Goal: Information Seeking & Learning: Check status

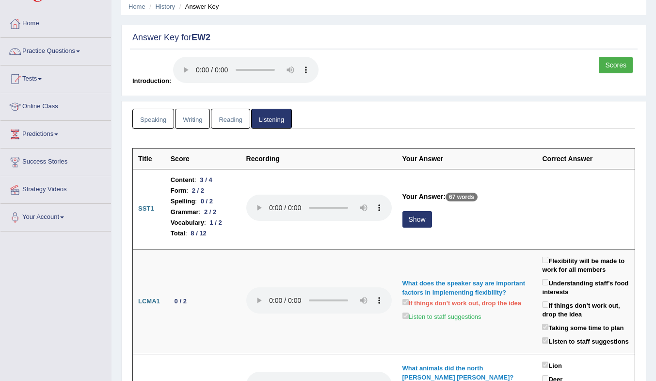
scroll to position [48, 0]
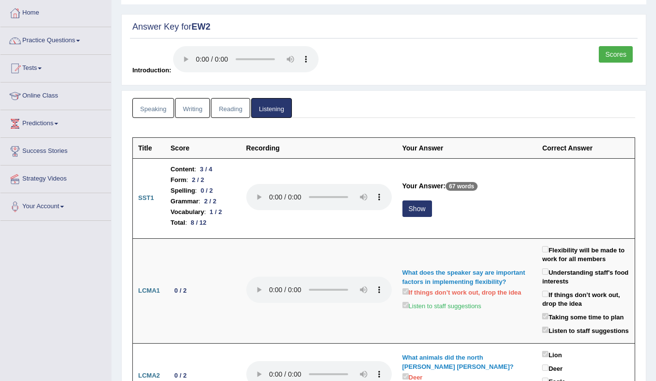
click at [228, 113] on link "Reading" at bounding box center [230, 108] width 39 height 20
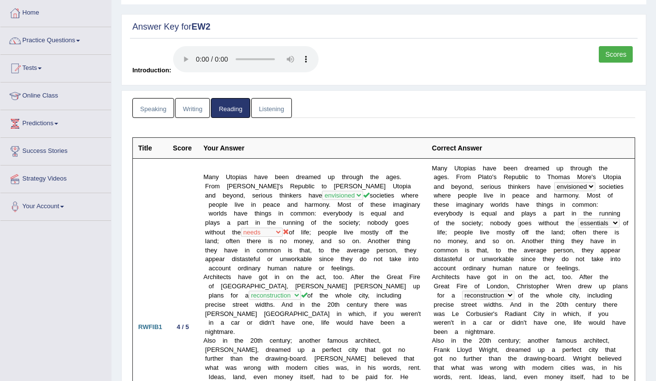
click at [178, 115] on link "Writing" at bounding box center [192, 108] width 35 height 20
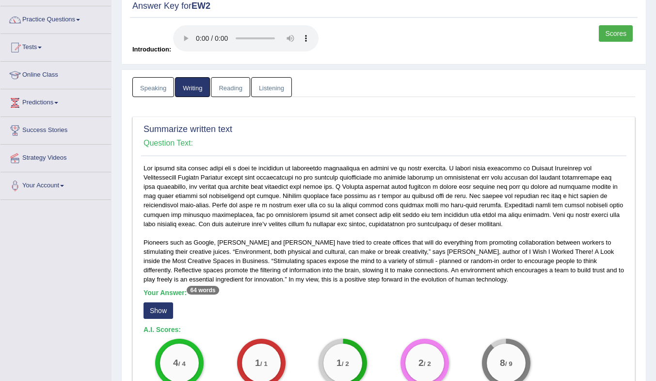
scroll to position [145, 0]
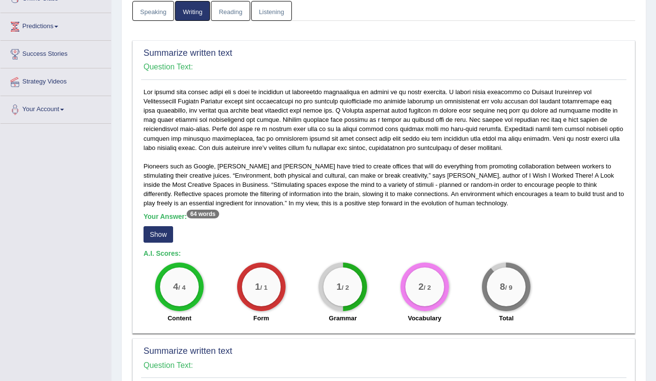
click at [161, 232] on button "Show" at bounding box center [159, 234] width 30 height 16
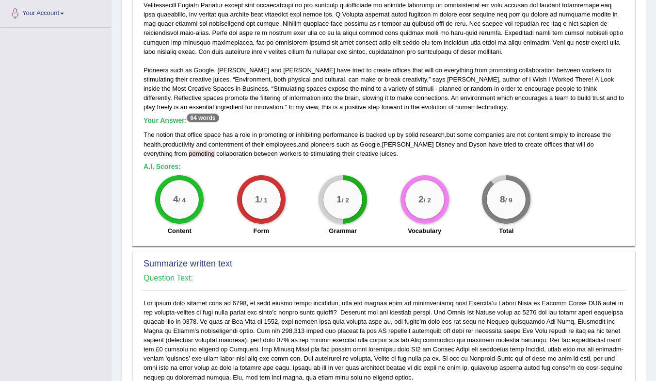
scroll to position [194, 0]
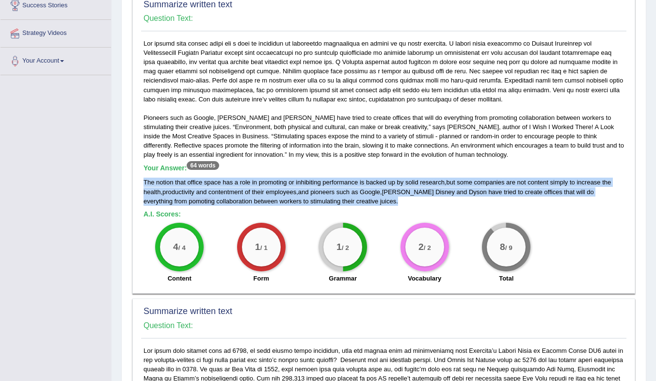
drag, startPoint x: 144, startPoint y: 183, endPoint x: 351, endPoint y: 199, distance: 208.1
click at [352, 199] on div "The notion that office space has a role in promoting or inhibiting performance …" at bounding box center [384, 191] width 480 height 28
copy div "The notion that office space has a role in promoting or inhibiting performance …"
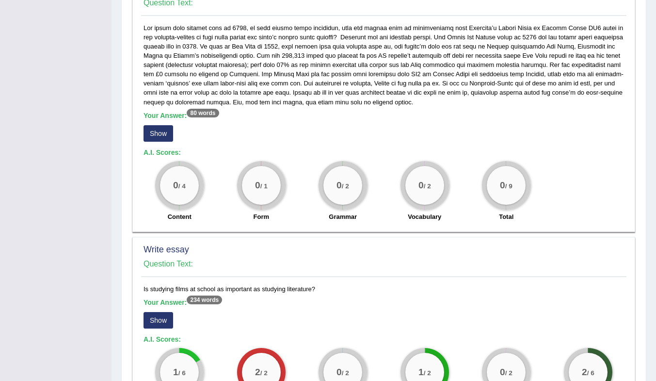
scroll to position [371, 0]
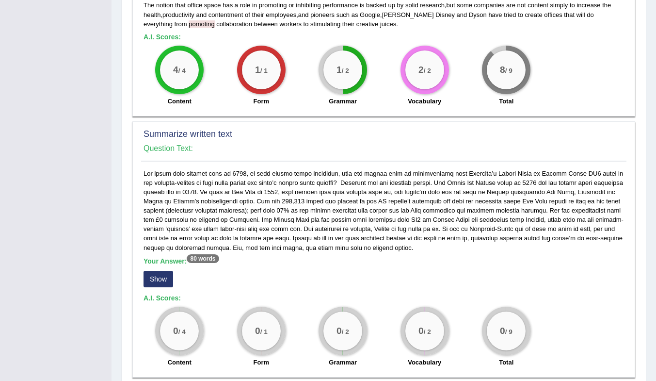
click at [473, 104] on div "Total" at bounding box center [506, 102] width 72 height 12
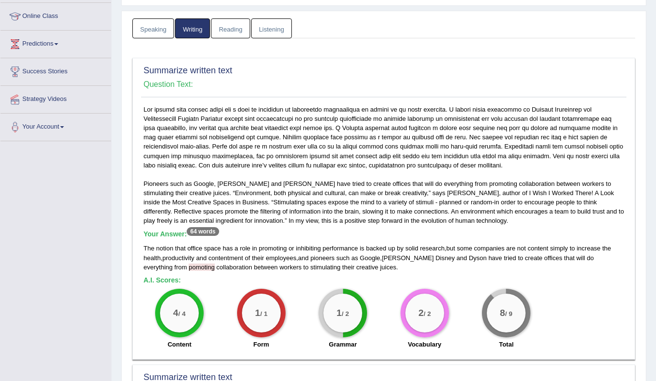
scroll to position [613, 0]
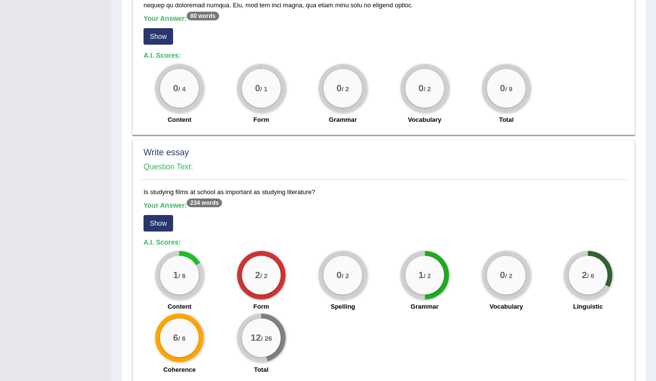
click at [160, 226] on button "Show" at bounding box center [159, 223] width 30 height 16
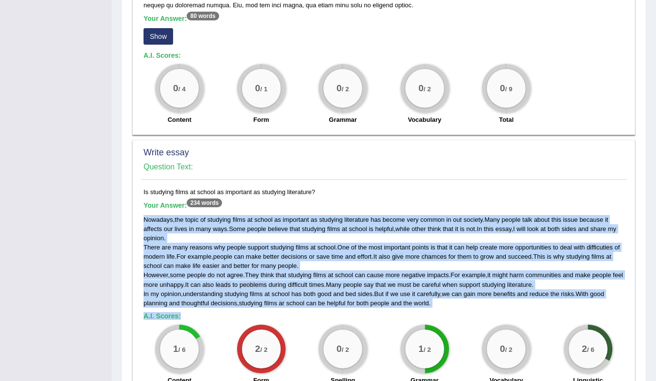
drag, startPoint x: 144, startPoint y: 218, endPoint x: 474, endPoint y: 313, distance: 343.1
click at [474, 313] on div "Is studying films at school as important as studying literature? Your Answer: 2…" at bounding box center [383, 320] width 485 height 266
click at [243, 294] on span "studying" at bounding box center [235, 293] width 23 height 7
drag, startPoint x: 144, startPoint y: 219, endPoint x: 455, endPoint y: 306, distance: 323.2
click at [455, 306] on div "Nowadays , the topic of studying films at school as important as studying liter…" at bounding box center [384, 261] width 480 height 93
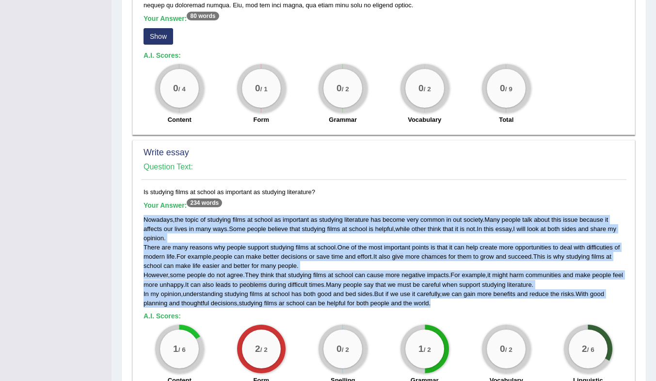
copy div "Nowadays , the topic of studying films at school as important as studying liter…"
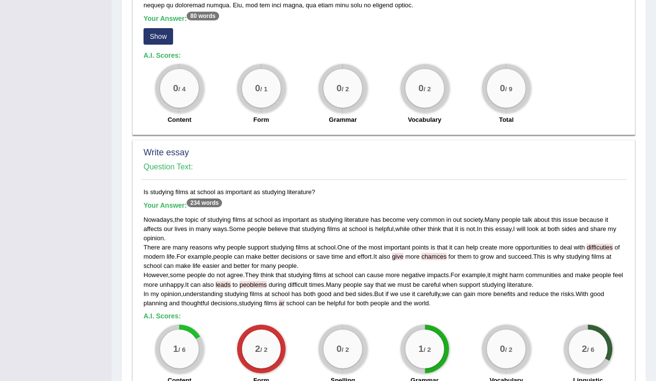
drag, startPoint x: 302, startPoint y: 34, endPoint x: 308, endPoint y: 33, distance: 6.4
click at [302, 34] on div "Your Answer: 80 words Show" at bounding box center [384, 31] width 480 height 32
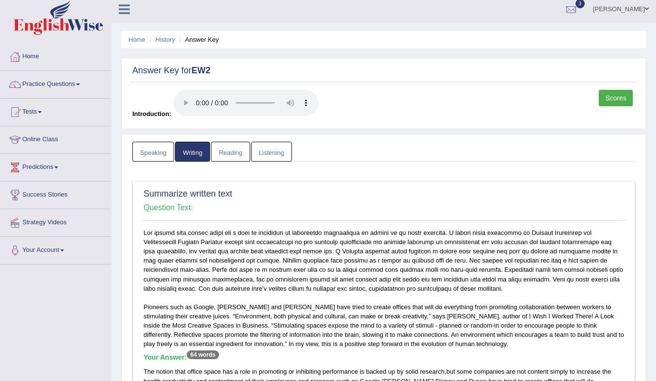
scroll to position [0, 0]
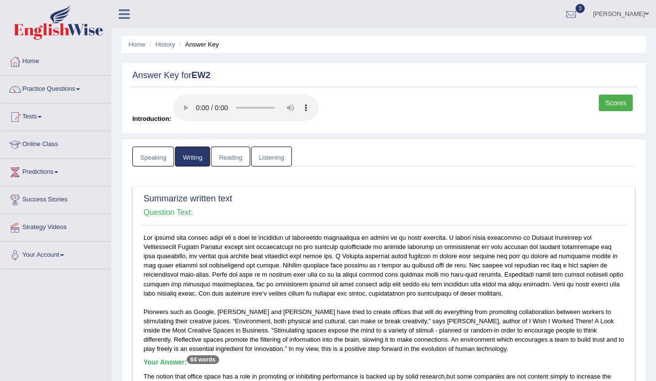
click at [231, 156] on link "Reading" at bounding box center [230, 156] width 39 height 20
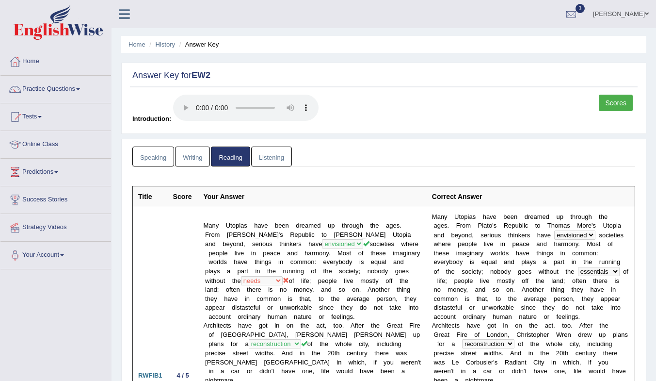
click at [32, 118] on link "Tests" at bounding box center [55, 115] width 111 height 24
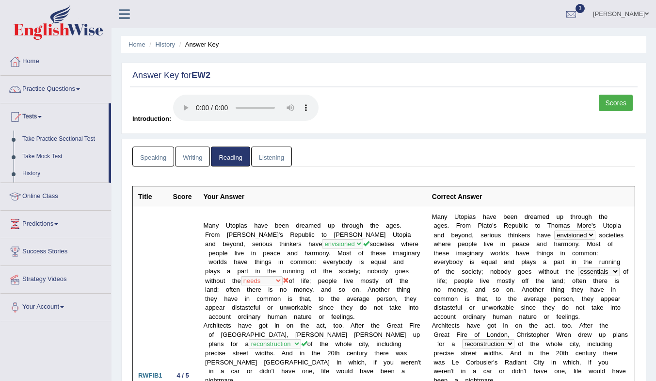
click at [36, 156] on link "Take Mock Test" at bounding box center [63, 156] width 91 height 17
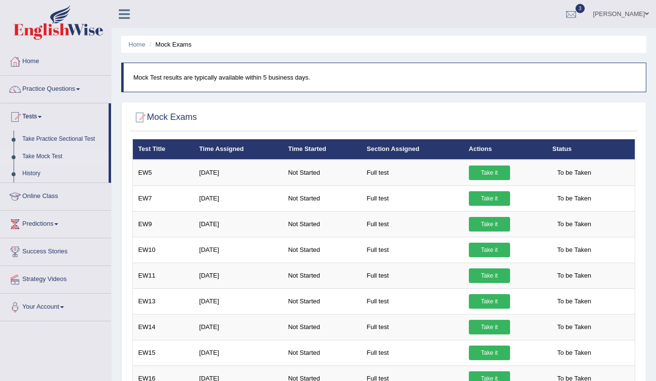
click at [32, 171] on link "History" at bounding box center [63, 173] width 91 height 17
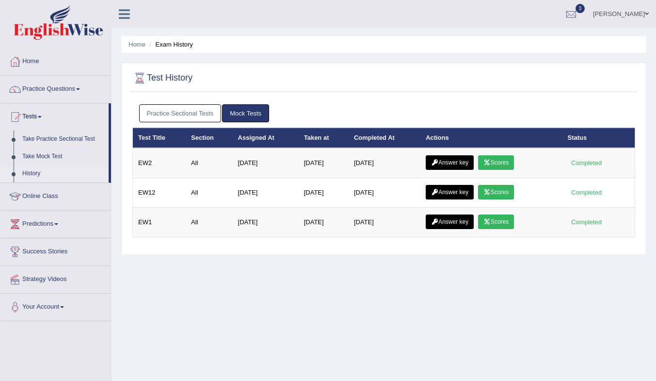
click at [38, 151] on link "Take Mock Test" at bounding box center [63, 156] width 91 height 17
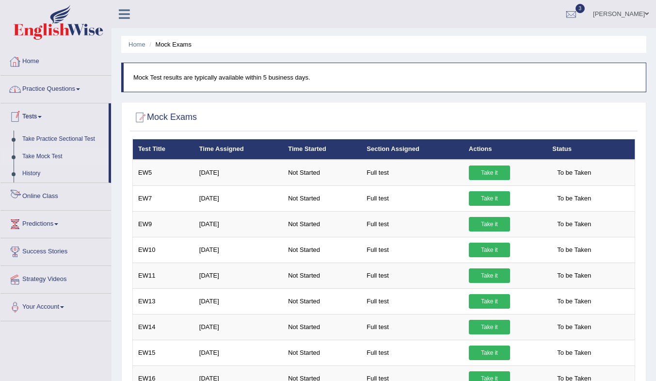
click at [44, 153] on link "Take Mock Test" at bounding box center [63, 156] width 91 height 17
click at [33, 177] on link "History" at bounding box center [63, 173] width 91 height 17
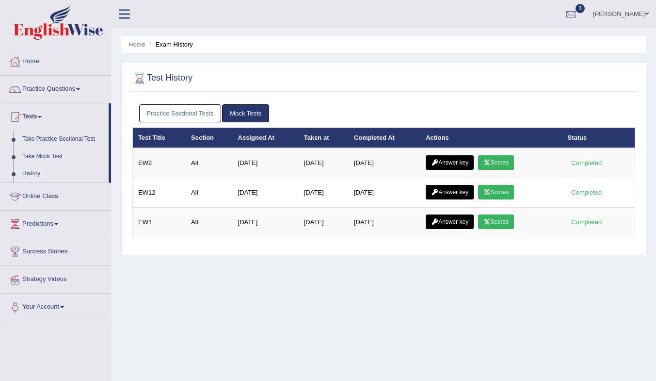
click at [501, 164] on link "Scores" at bounding box center [496, 162] width 36 height 15
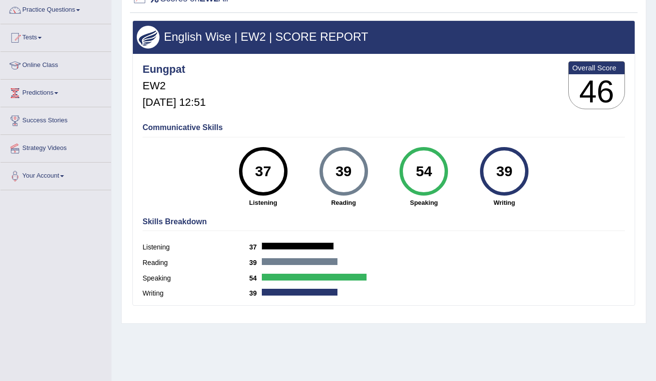
scroll to position [80, 0]
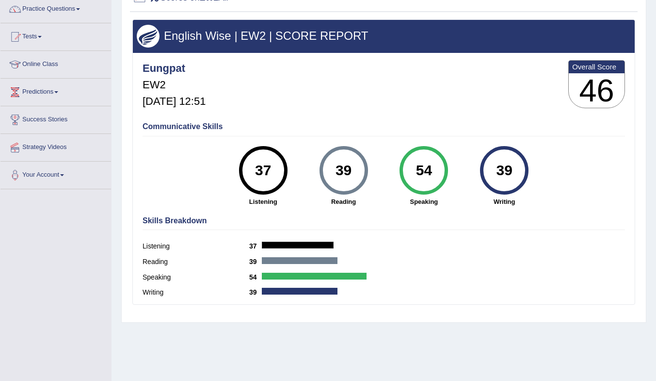
click at [502, 170] on div "39" at bounding box center [504, 170] width 35 height 41
click at [496, 194] on div "39 Writing" at bounding box center [504, 176] width 80 height 60
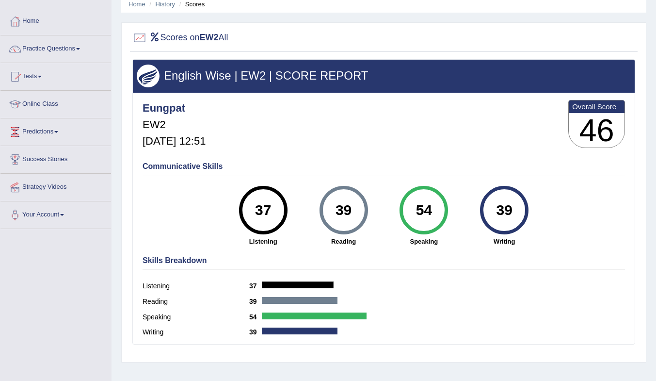
scroll to position [41, 0]
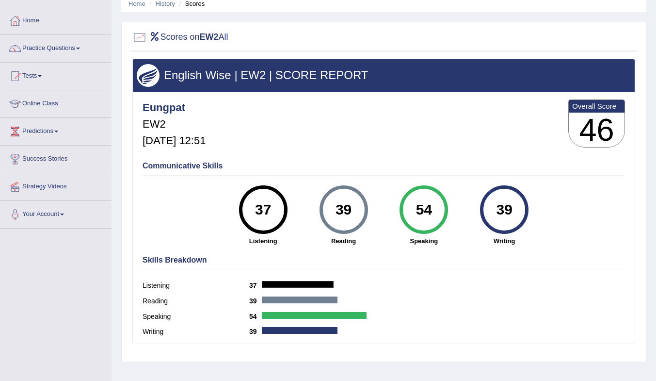
click at [420, 209] on div "54" at bounding box center [423, 209] width 35 height 41
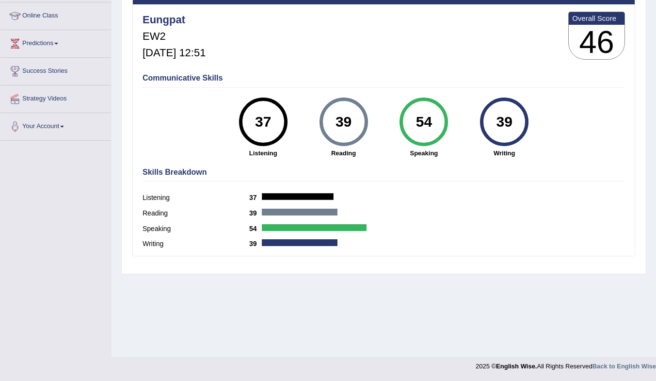
scroll to position [0, 0]
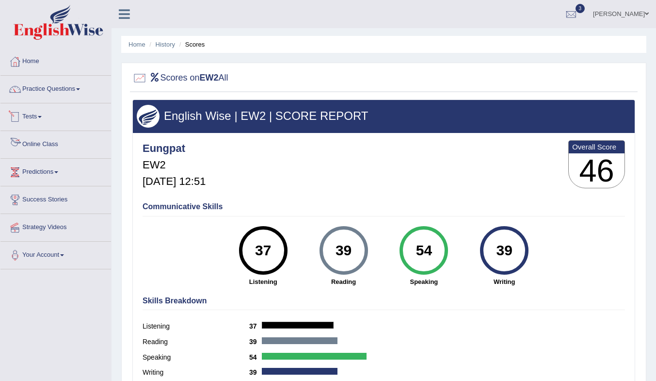
click at [46, 118] on link "Tests" at bounding box center [55, 115] width 111 height 24
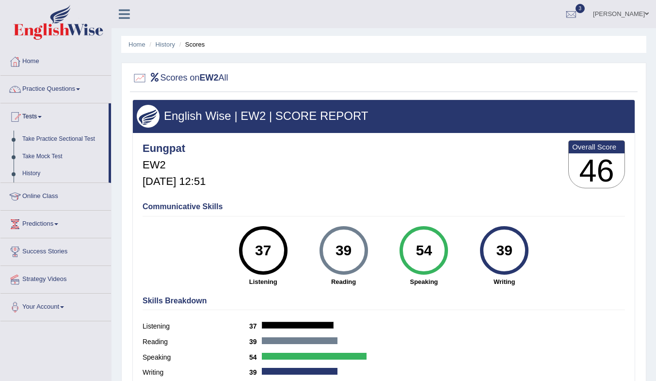
click at [62, 135] on link "Take Practice Sectional Test" at bounding box center [63, 138] width 91 height 17
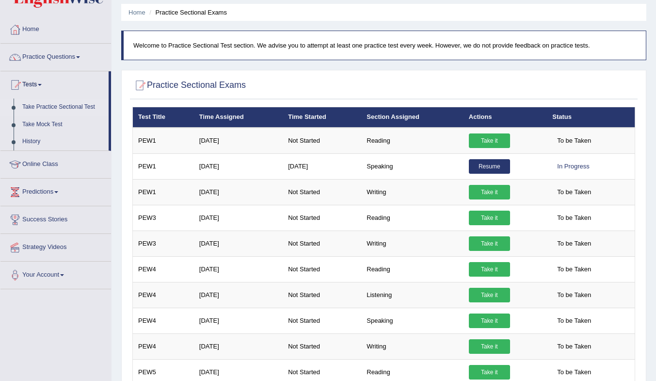
scroll to position [47, 0]
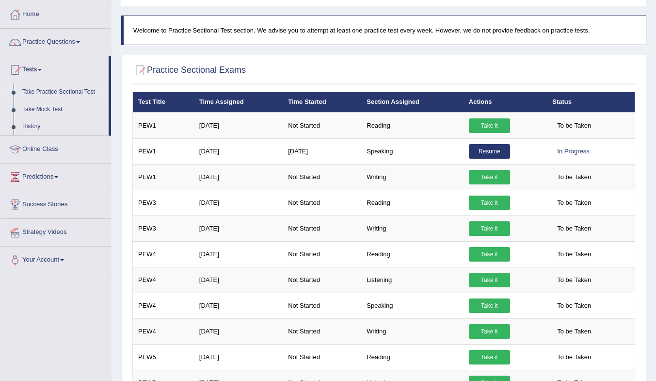
click at [477, 124] on link "Take it" at bounding box center [489, 125] width 41 height 15
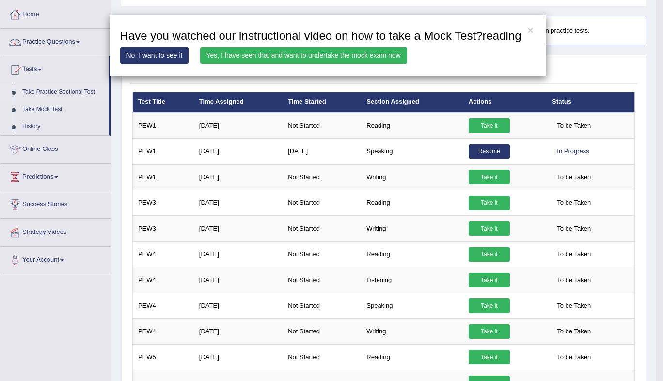
click at [526, 29] on div "× Have you watched our instructional video on how to take a Mock Test?reading N…" at bounding box center [328, 46] width 436 height 62
click at [532, 29] on button "×" at bounding box center [530, 30] width 6 height 10
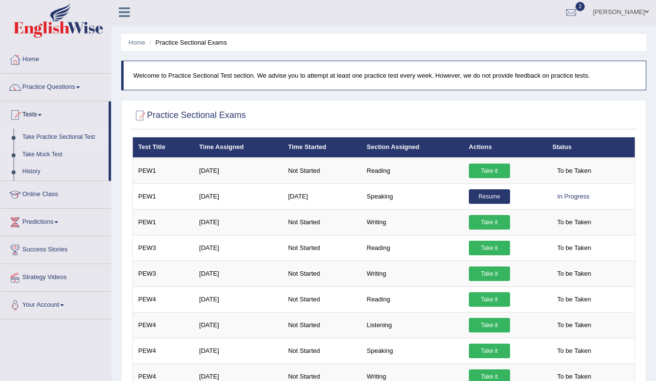
scroll to position [0, 0]
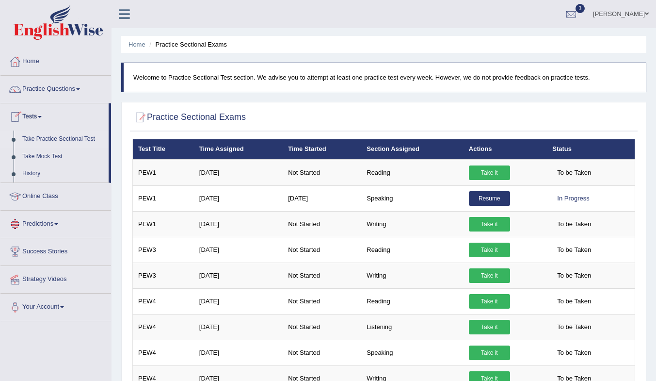
click at [24, 169] on link "History" at bounding box center [63, 173] width 91 height 17
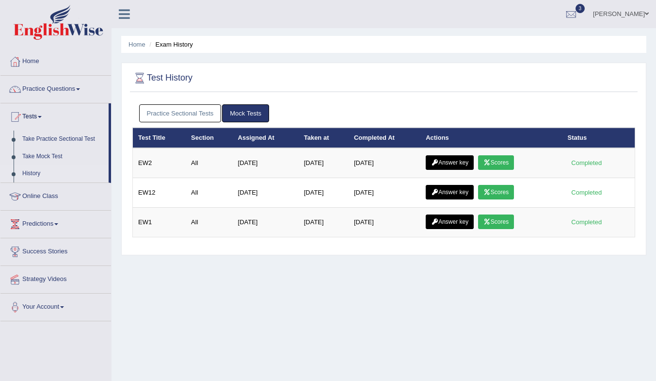
click at [446, 161] on link "Answer key" at bounding box center [450, 162] width 48 height 15
click at [243, 111] on link "Mock Tests" at bounding box center [245, 113] width 47 height 18
click at [184, 112] on link "Practice Sectional Tests" at bounding box center [180, 113] width 82 height 18
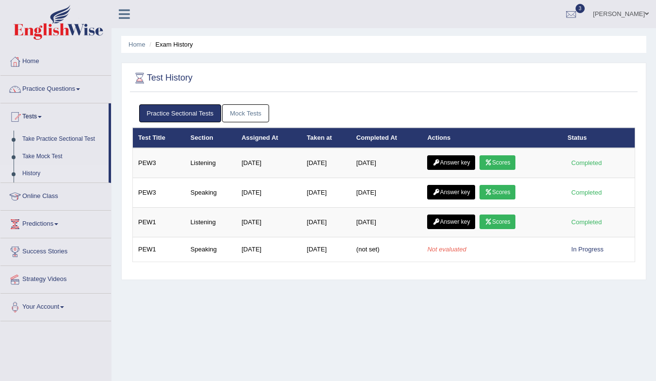
click at [253, 112] on link "Mock Tests" at bounding box center [245, 113] width 47 height 18
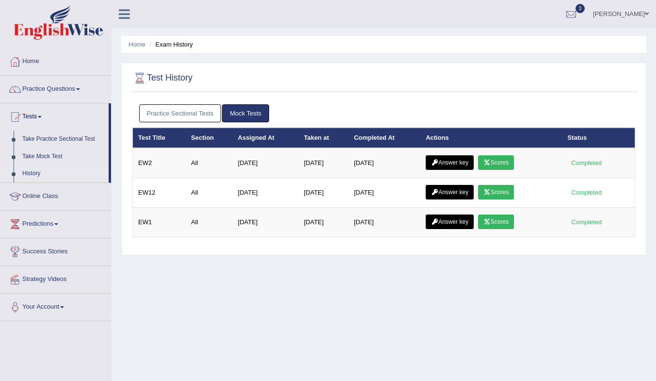
click at [436, 164] on icon at bounding box center [434, 163] width 7 height 6
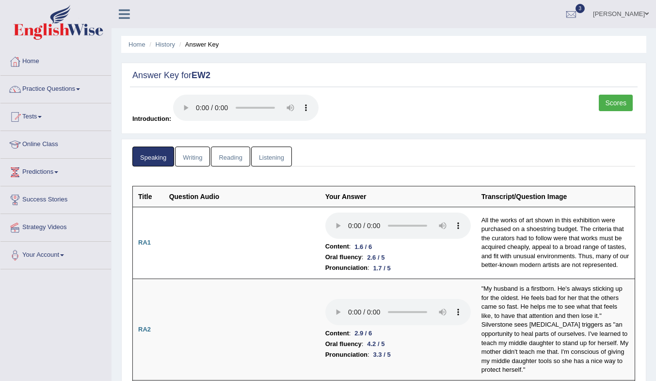
click at [232, 160] on link "Reading" at bounding box center [230, 156] width 39 height 20
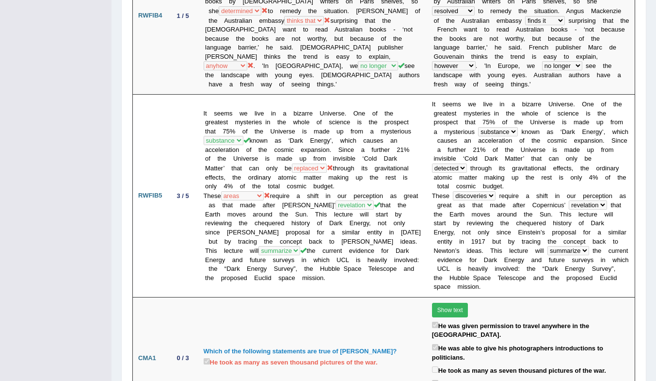
scroll to position [824, 0]
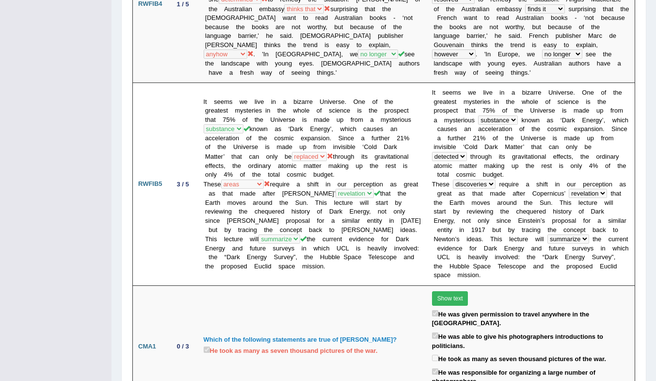
click at [342, 180] on td "It seems we live in a bizarre Universe. One of the greatest mysteries in the wh…" at bounding box center [312, 184] width 228 height 203
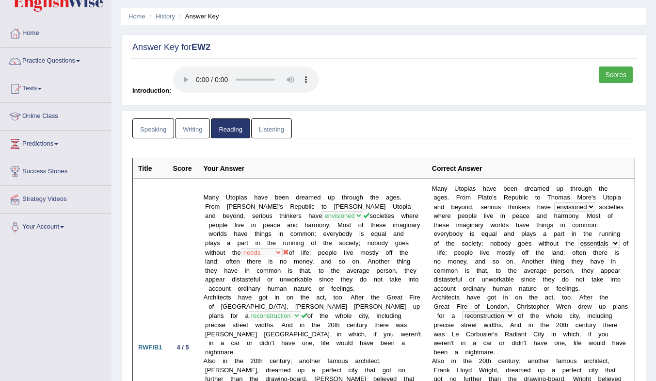
scroll to position [34, 0]
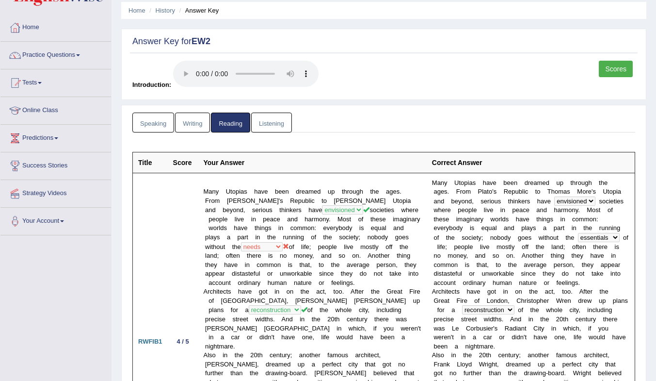
click at [216, 250] on td "Many Utopias have been dreamed up through the ages. From Plato's Republic to Th…" at bounding box center [312, 341] width 228 height 337
click at [576, 259] on b "e" at bounding box center [577, 255] width 3 height 7
click at [191, 122] on link "Writing" at bounding box center [192, 122] width 35 height 20
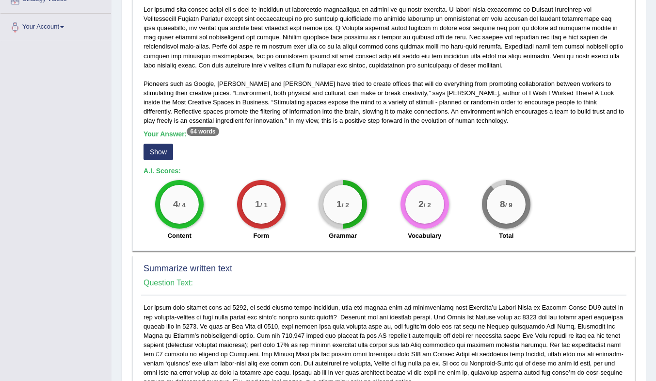
scroll to position [470, 0]
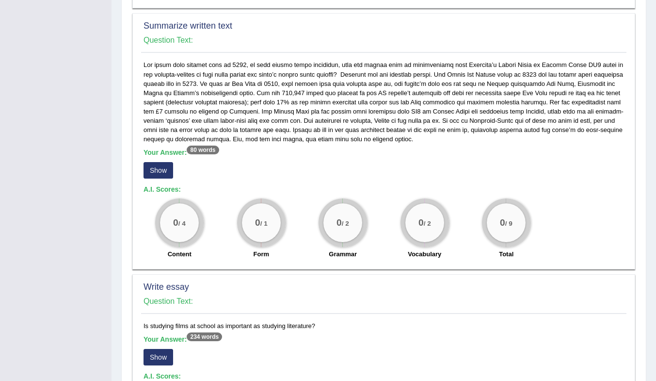
click at [167, 170] on button "Show" at bounding box center [159, 170] width 30 height 16
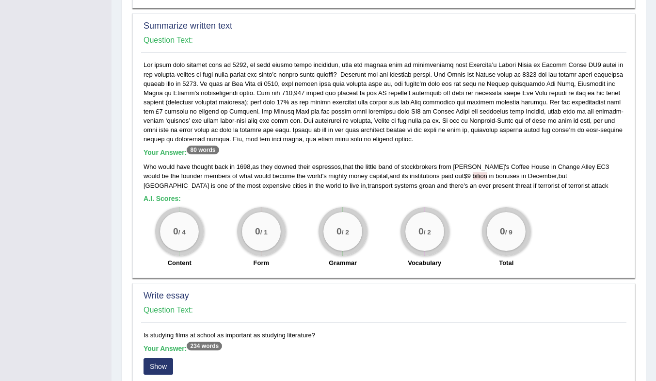
click at [211, 231] on div "0 / 4 Content" at bounding box center [180, 238] width 82 height 63
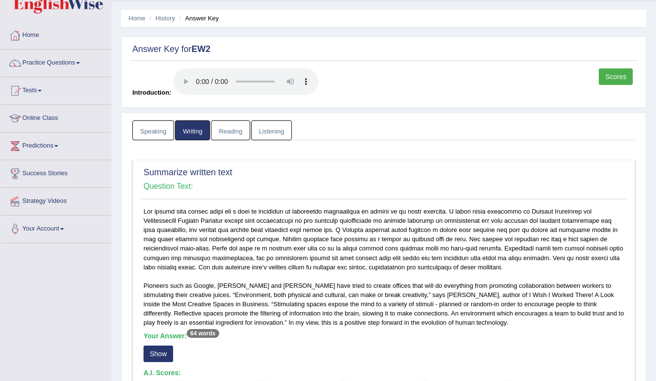
scroll to position [0, 0]
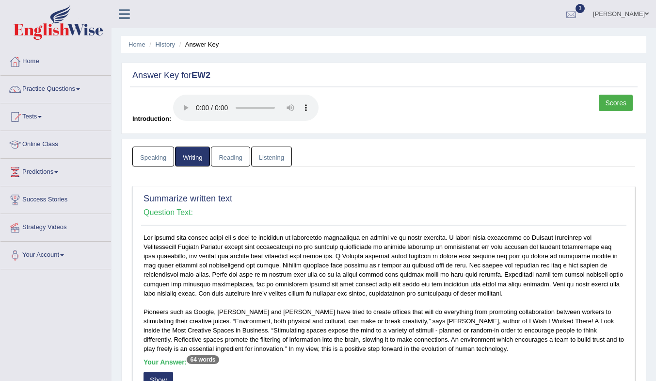
click at [578, 9] on div at bounding box center [571, 14] width 15 height 15
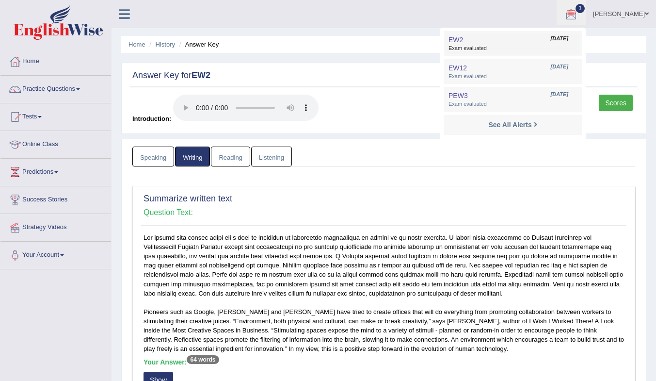
click at [549, 49] on span "Exam evaluated" at bounding box center [512, 49] width 129 height 8
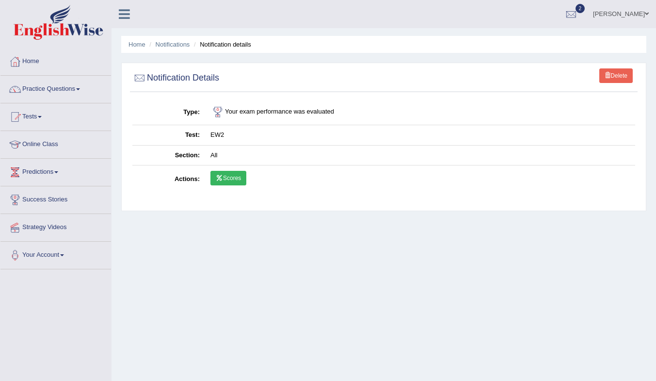
click at [238, 180] on link "Scores" at bounding box center [228, 178] width 36 height 15
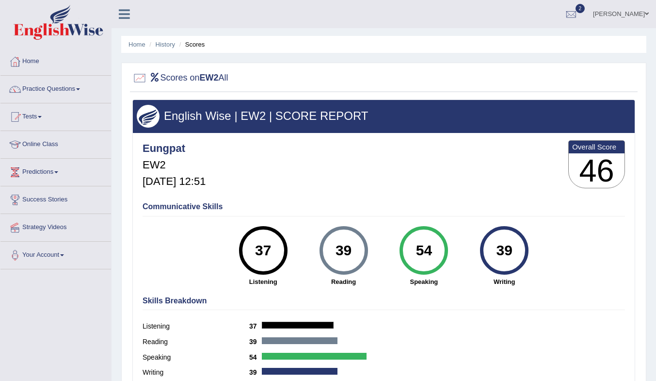
scroll to position [48, 0]
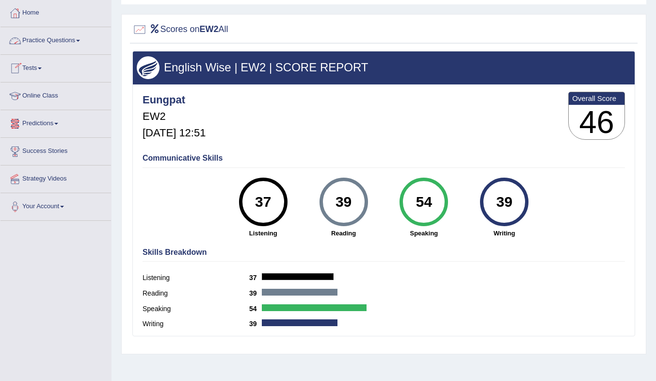
click at [38, 64] on link "Tests" at bounding box center [55, 67] width 111 height 24
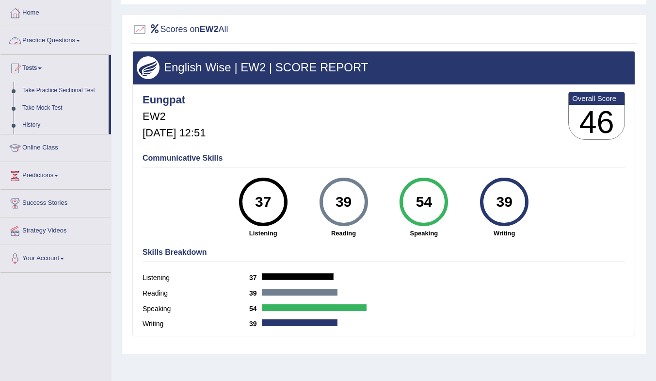
click at [58, 35] on link "Practice Questions" at bounding box center [55, 39] width 111 height 24
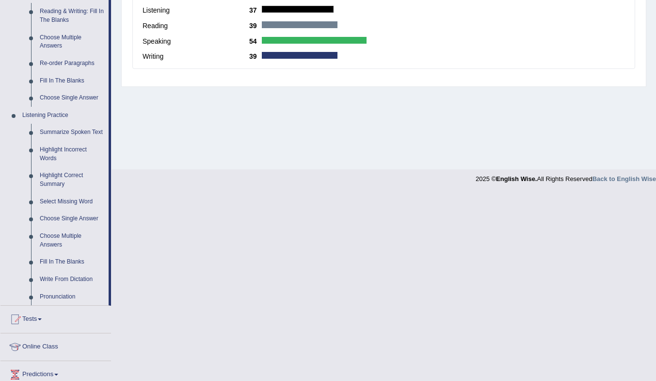
scroll to position [407, 0]
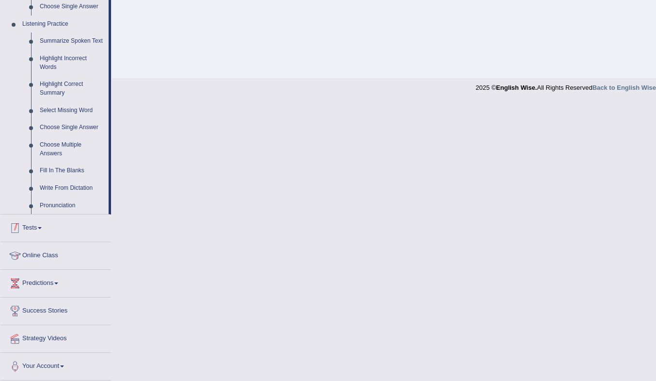
click at [31, 226] on link "Tests" at bounding box center [55, 226] width 111 height 24
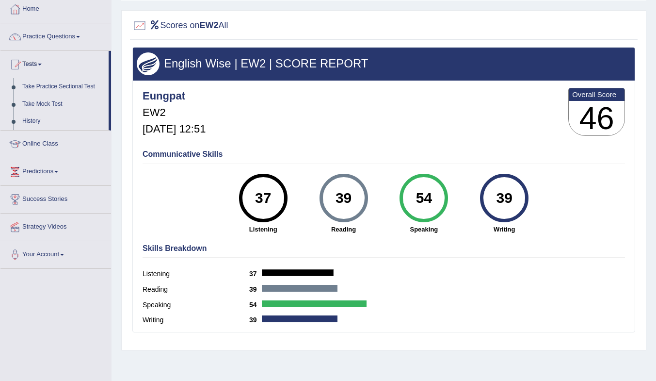
scroll to position [48, 0]
